Goal: Transaction & Acquisition: Purchase product/service

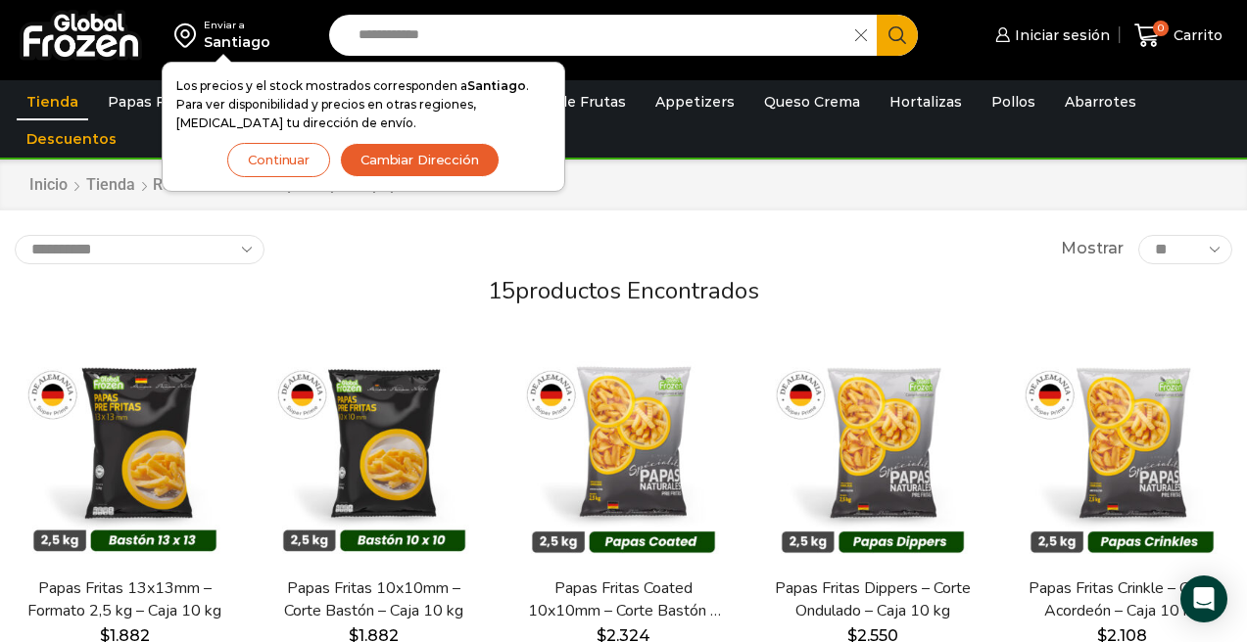
click at [145, 99] on link "Papas Fritas" at bounding box center [152, 101] width 109 height 37
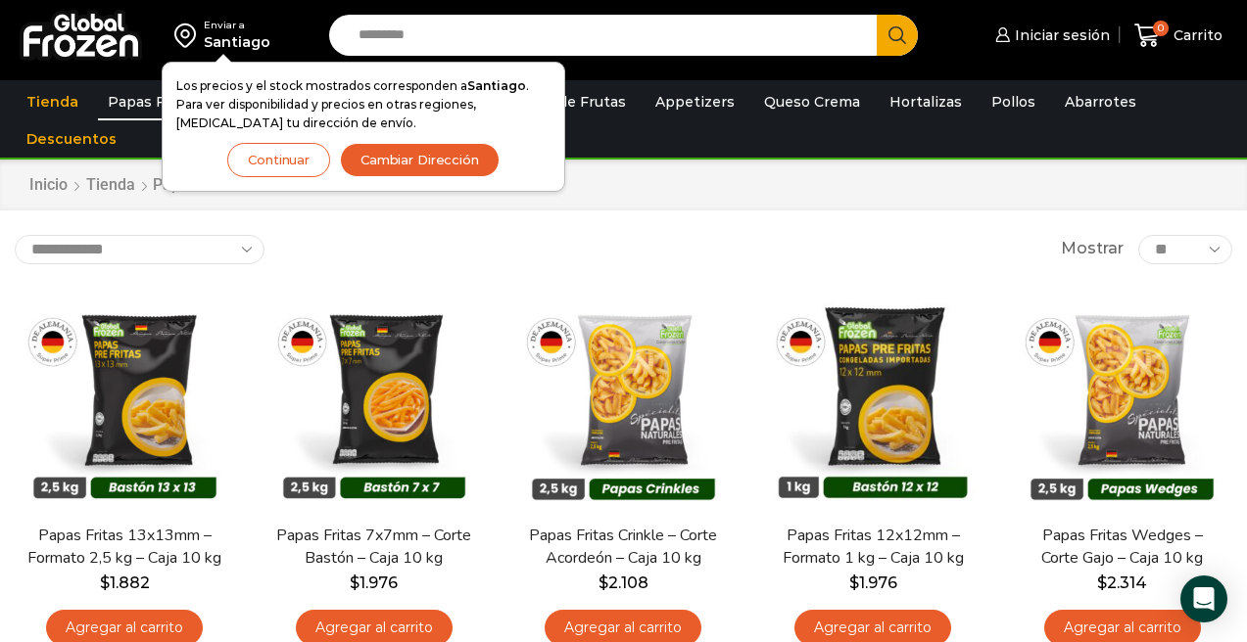
click at [701, 74] on div "Enviar a Santiago Los precios y el stock mostrados corresponden a Santiago . Pa…" at bounding box center [623, 40] width 1247 height 80
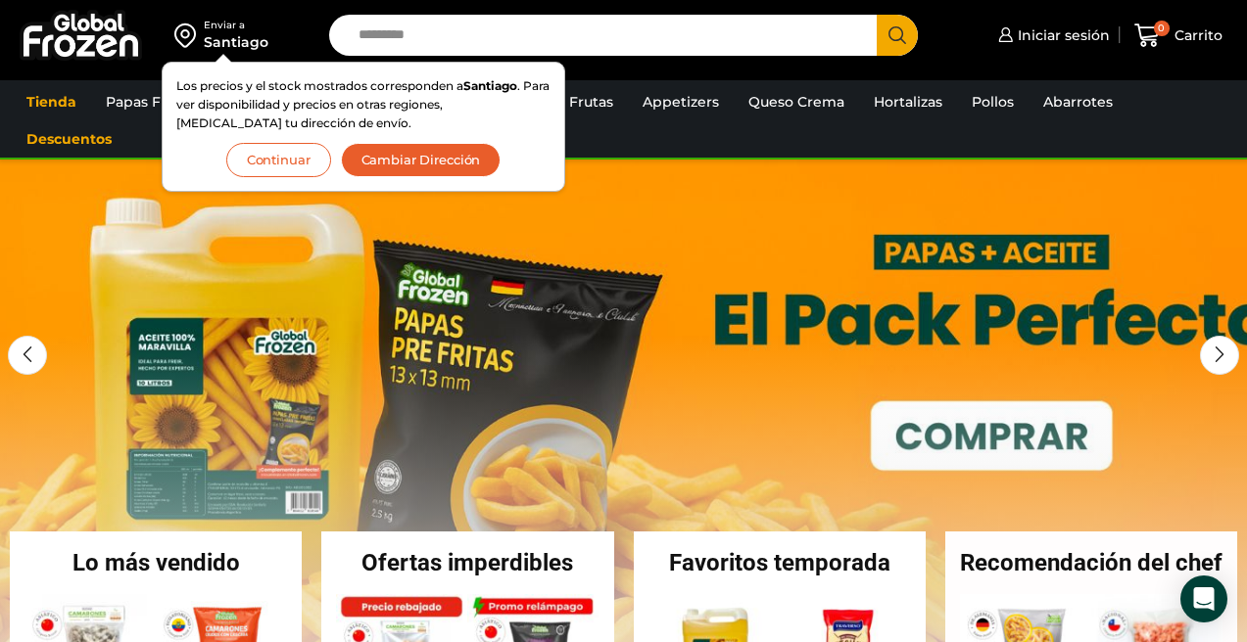
click at [293, 163] on button "Continuar" at bounding box center [278, 160] width 105 height 34
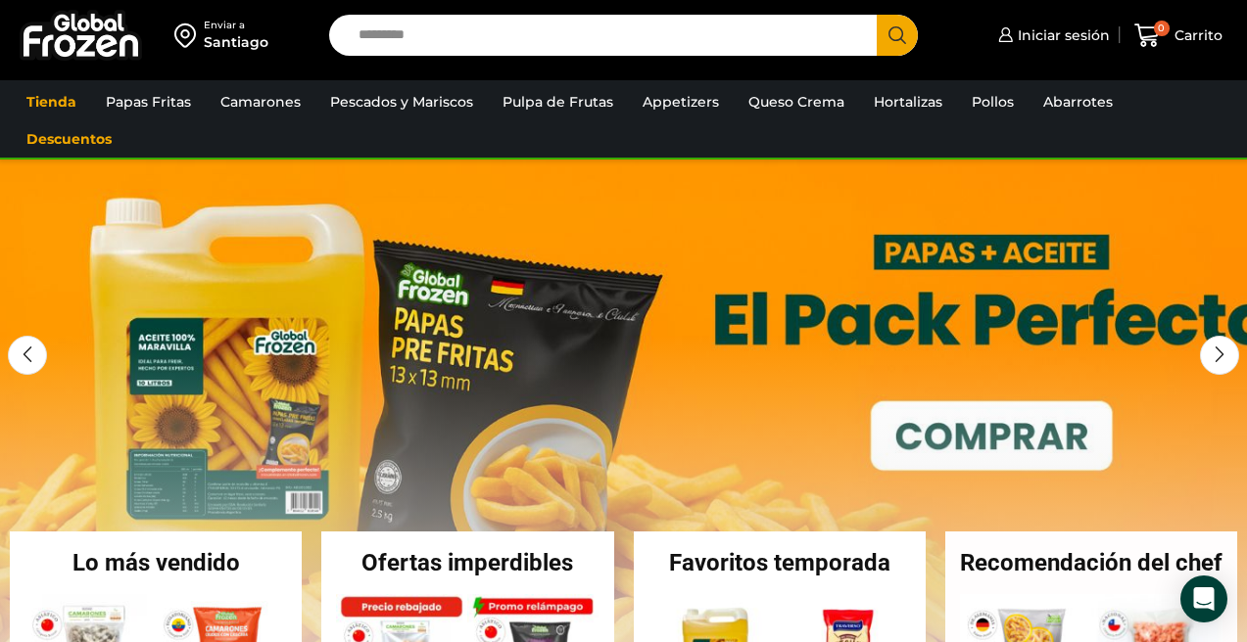
click at [480, 49] on input "Search input" at bounding box center [608, 35] width 519 height 41
type input "*********"
click at [897, 35] on button "Search" at bounding box center [896, 35] width 41 height 41
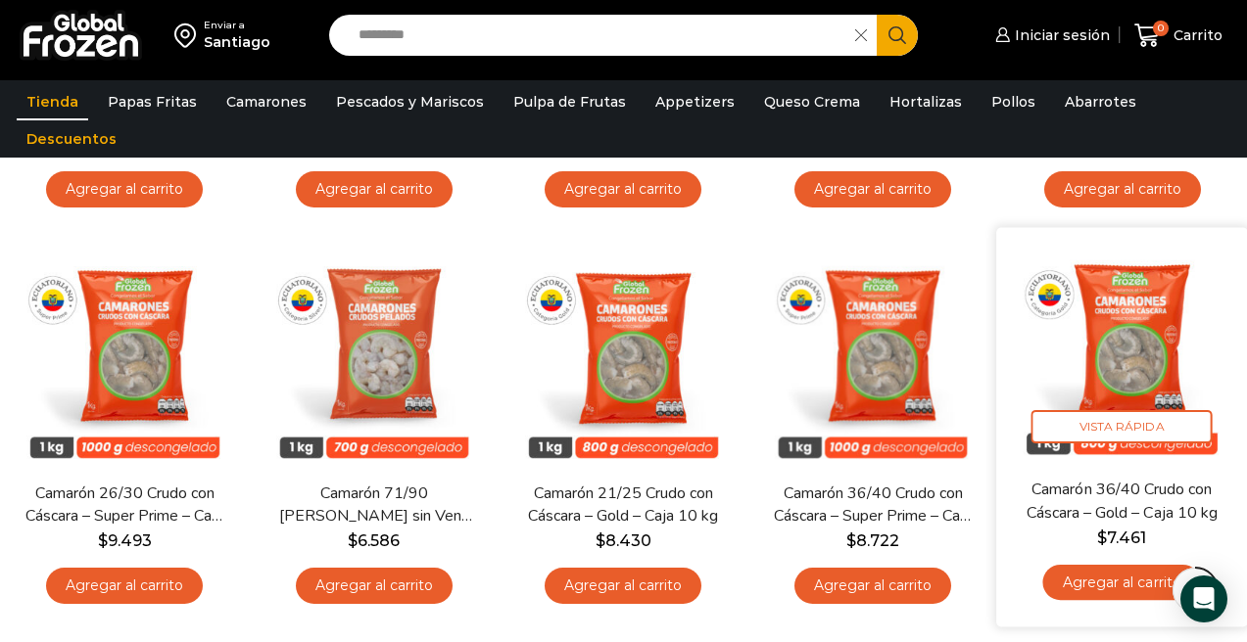
scroll to position [898, 0]
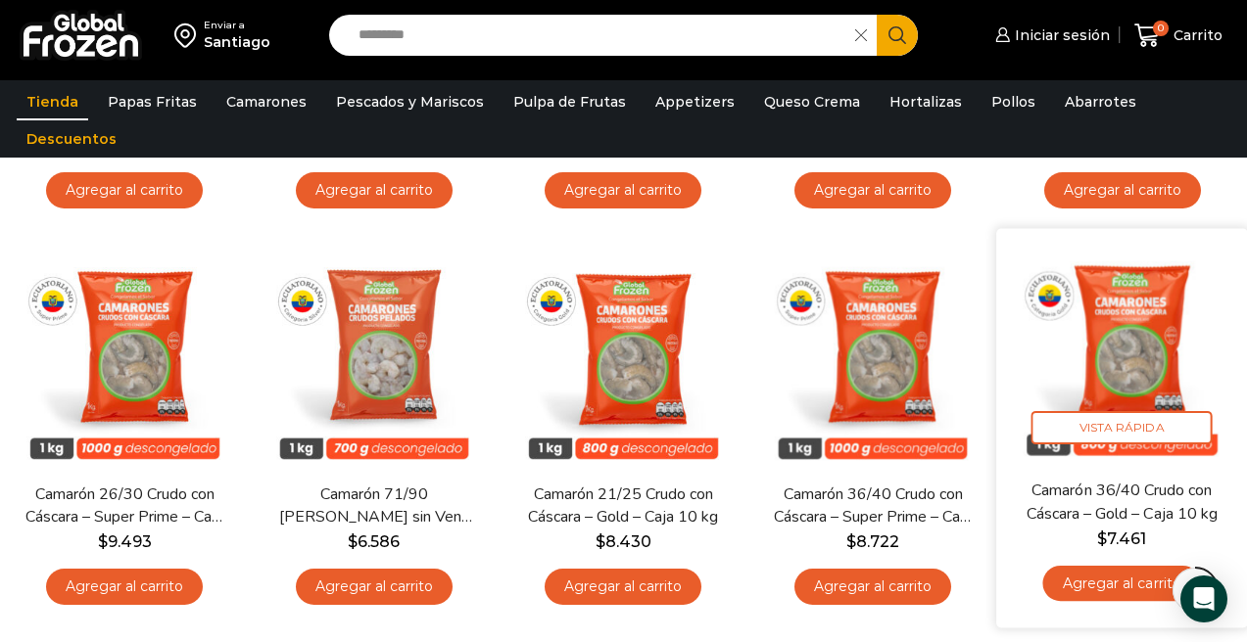
click at [1131, 307] on img at bounding box center [1122, 353] width 221 height 221
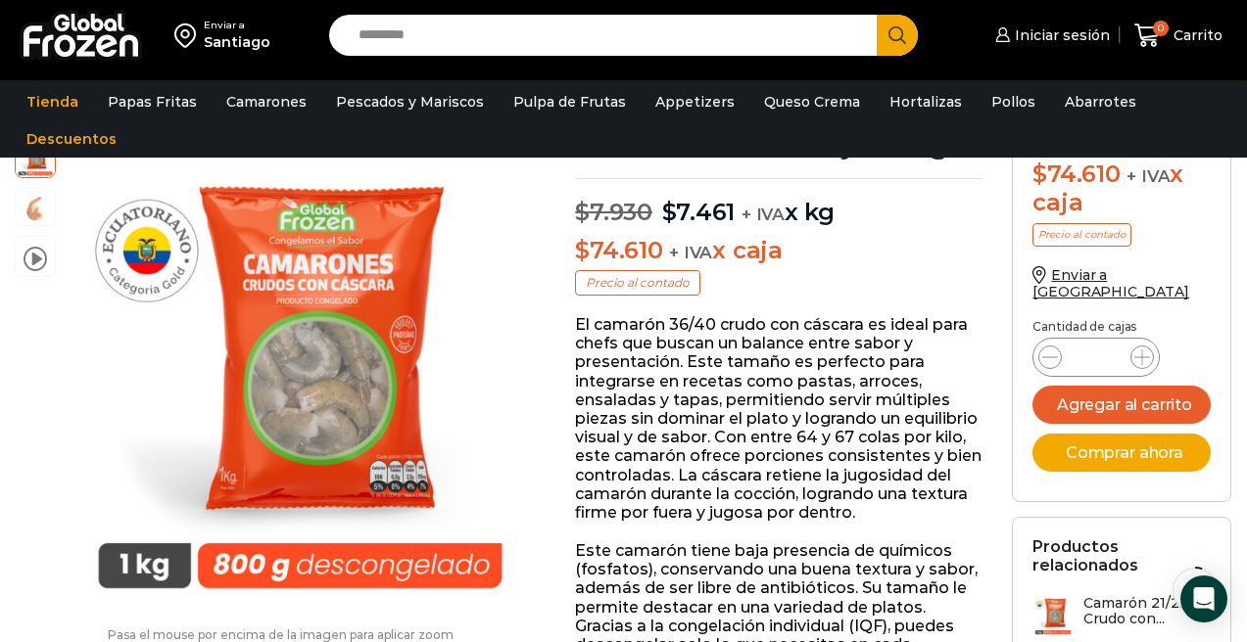
scroll to position [130, 0]
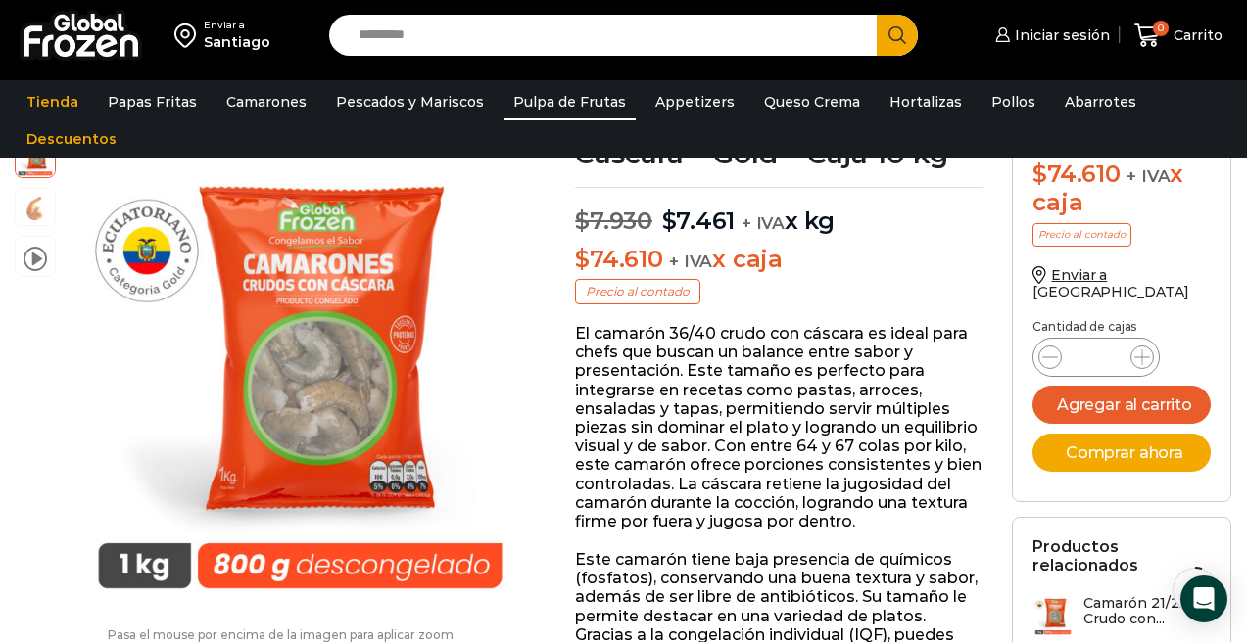
click at [527, 101] on link "Pulpa de Frutas" at bounding box center [569, 101] width 132 height 37
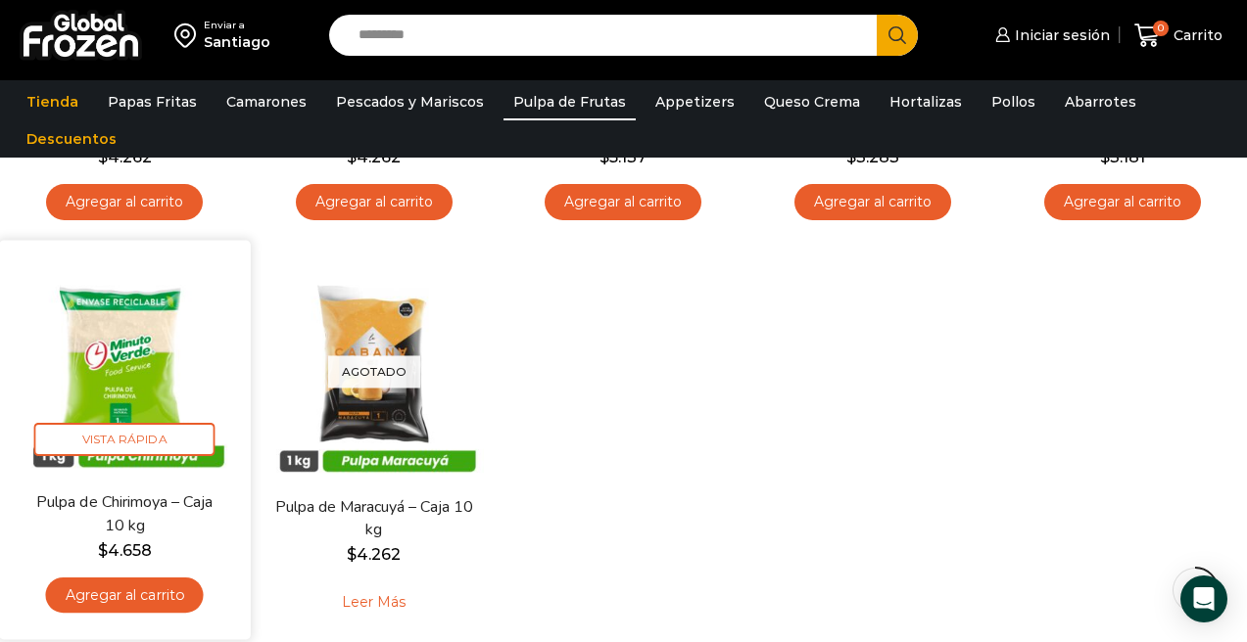
scroll to position [438, 0]
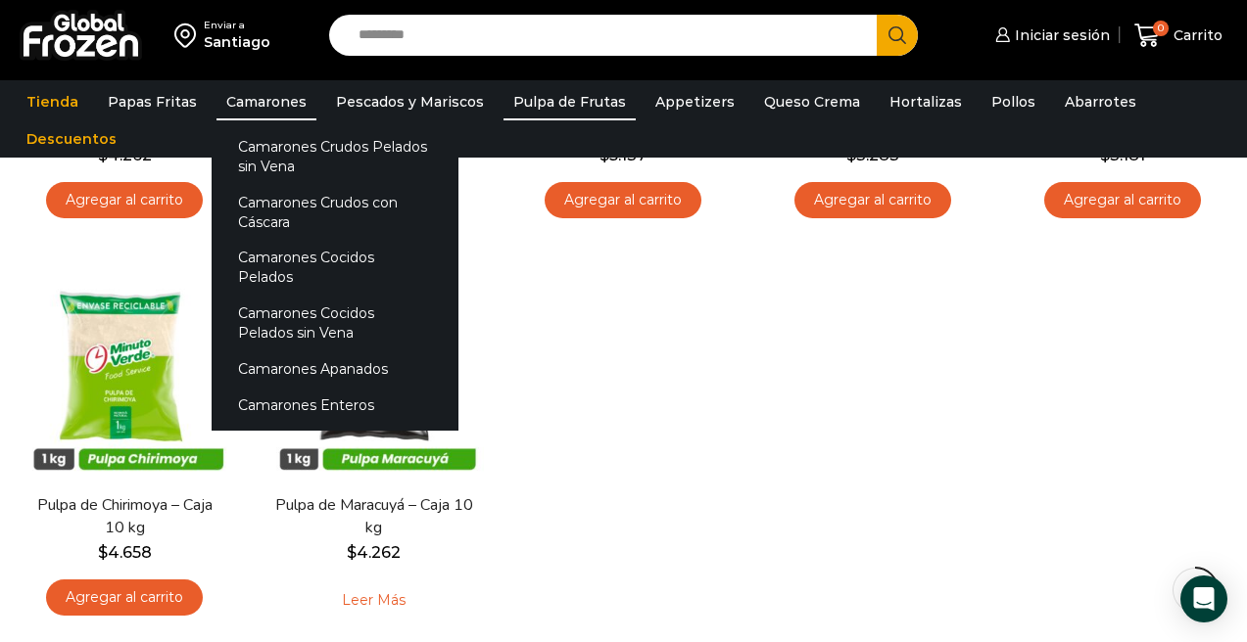
click at [257, 103] on link "Camarones" at bounding box center [266, 101] width 100 height 37
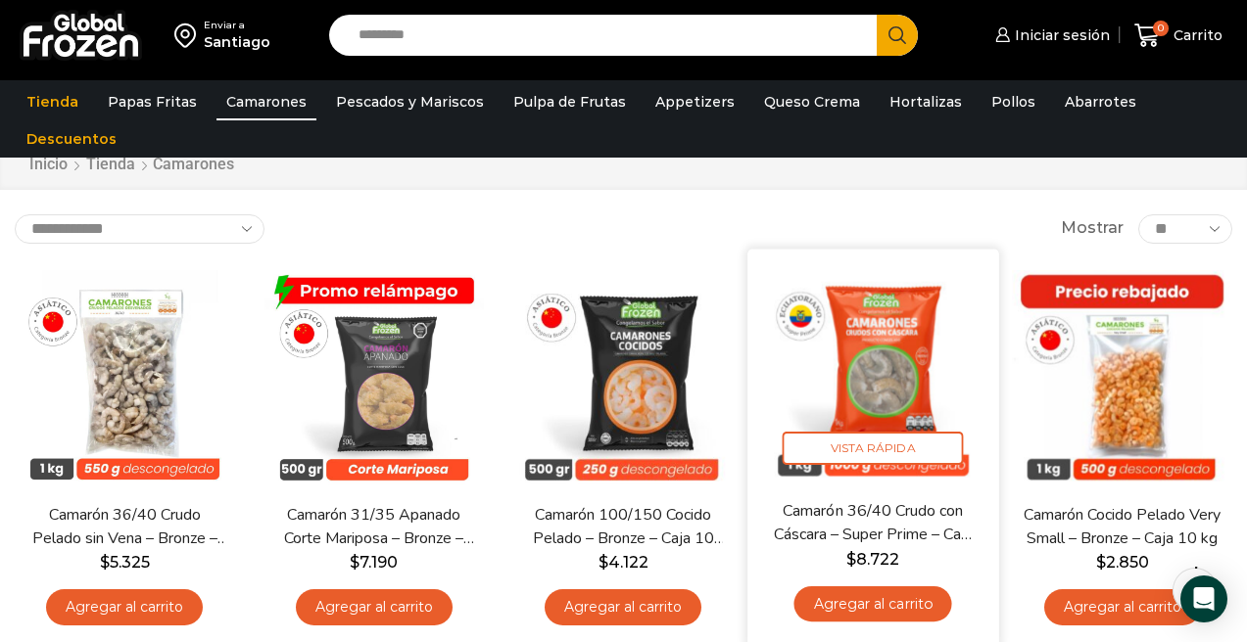
scroll to position [30, 0]
click at [887, 400] on img at bounding box center [872, 374] width 221 height 221
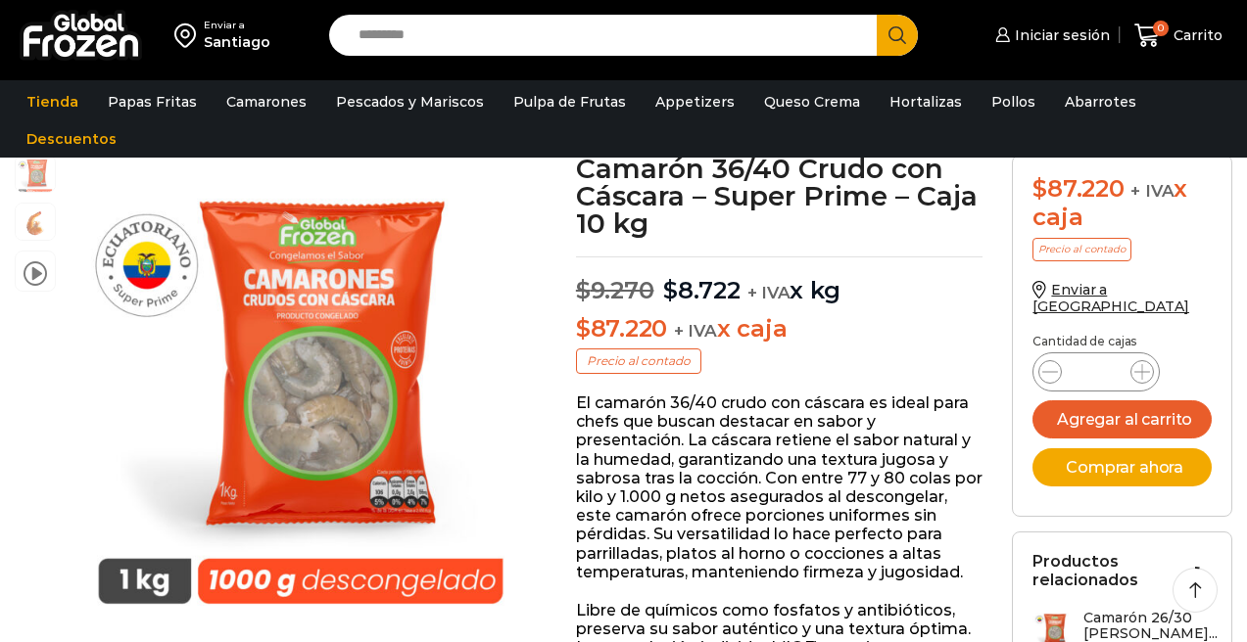
scroll to position [112, 0]
